Goal: Find specific fact: Find specific fact

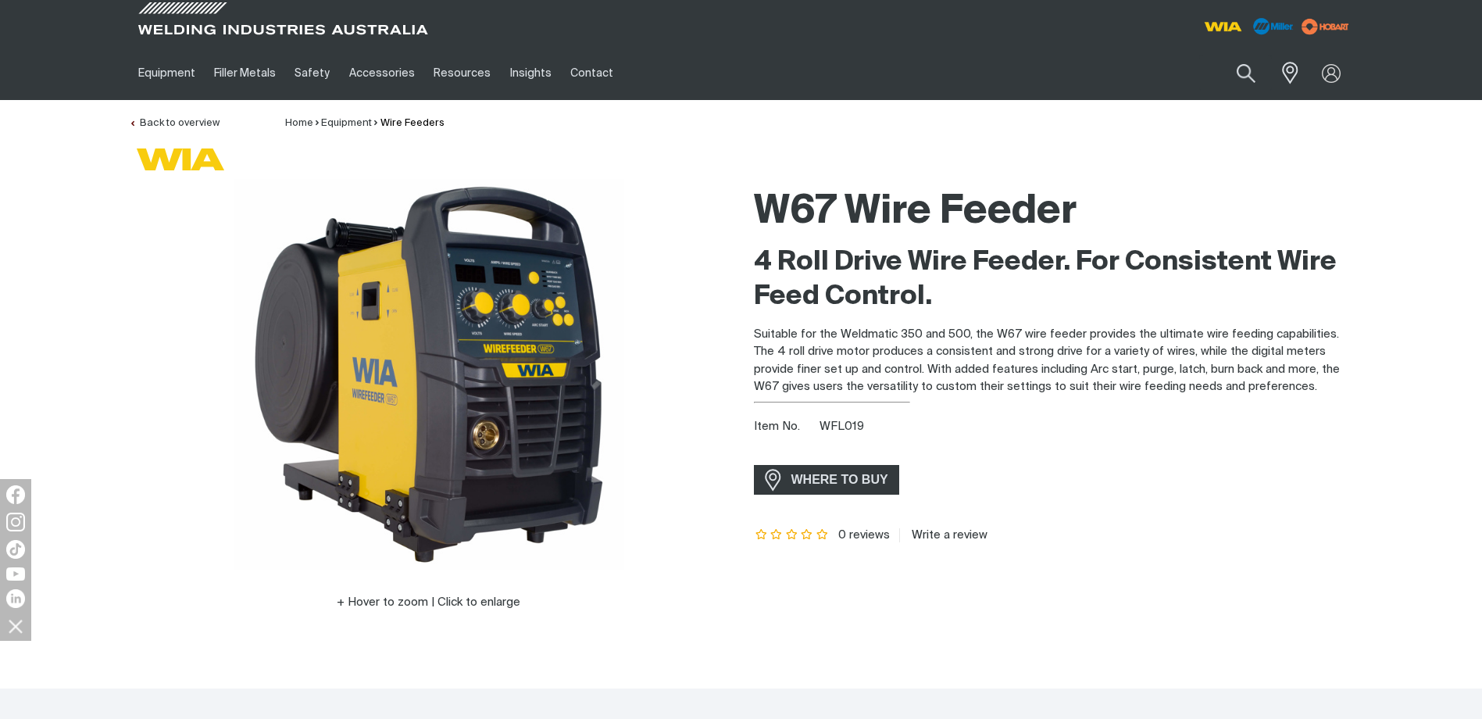
click at [862, 435] on div "Item No. WFL019" at bounding box center [1054, 427] width 600 height 18
click at [857, 419] on div "Item No. WFL019" at bounding box center [1054, 427] width 600 height 18
copy span "WFL019"
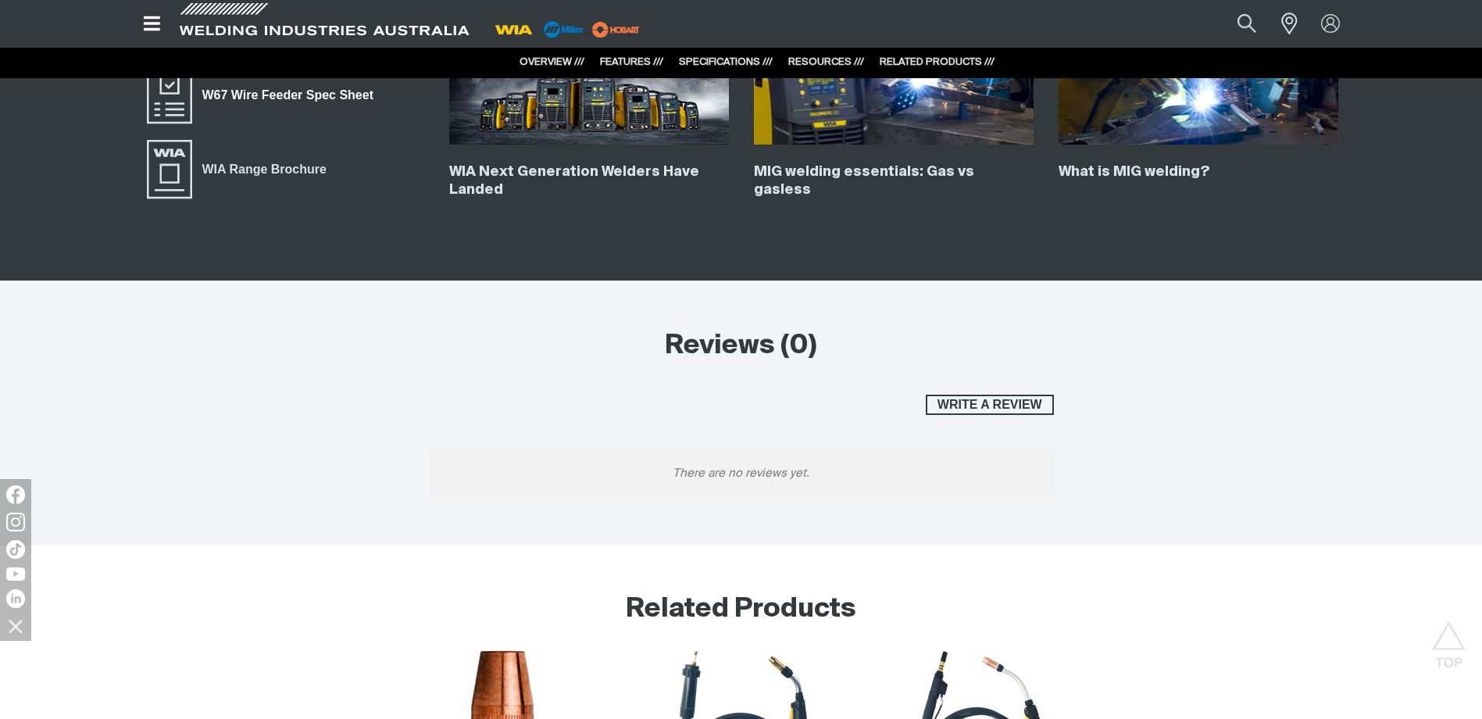
scroll to position [3516, 0]
